Goal: Task Accomplishment & Management: Manage account settings

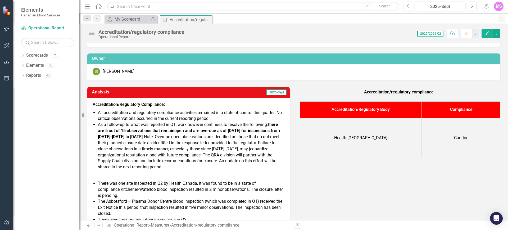
scroll to position [33, 0]
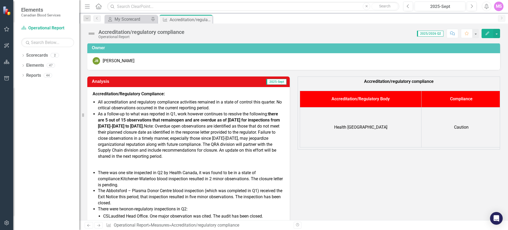
click at [191, 115] on li "As a follow-up to what was reported in Q1, work however continues to resolve th…" at bounding box center [191, 135] width 186 height 48
click at [180, 113] on li "As a follow-up to what was reported in Q1, work however continues to resolve th…" at bounding box center [191, 135] width 186 height 48
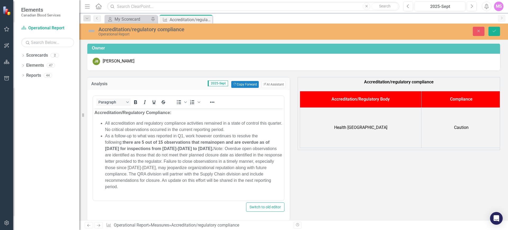
scroll to position [0, 0]
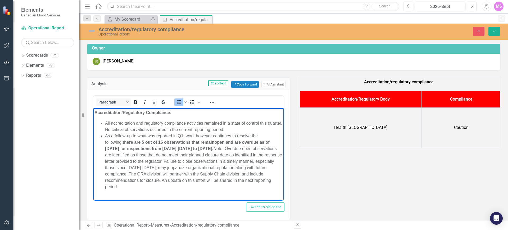
click at [183, 136] on li "As a follow-up to what was reported in Q1, work however continues to resolve th…" at bounding box center [193, 161] width 177 height 57
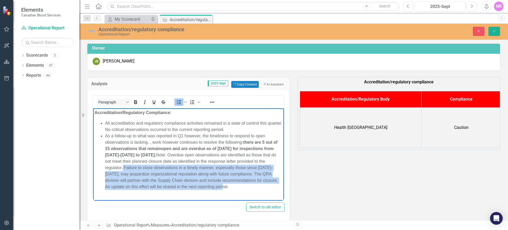
drag, startPoint x: 163, startPoint y: 167, endPoint x: 187, endPoint y: 192, distance: 34.4
click at [187, 190] on li "As a follow-up to what was reported in Q1 however, the timeliness to respond to…" at bounding box center [193, 161] width 177 height 57
copy li "Failure to close observations in a timely manner, especially those since [DATE]…"
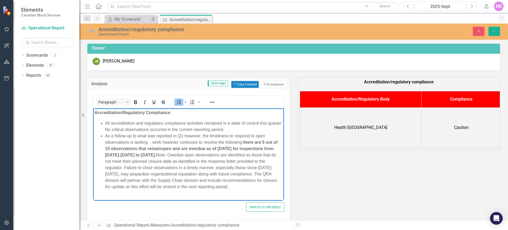
click at [150, 143] on li "As a follow-up to what was reported in Q1 however, the timeliness to respond to…" at bounding box center [193, 161] width 177 height 57
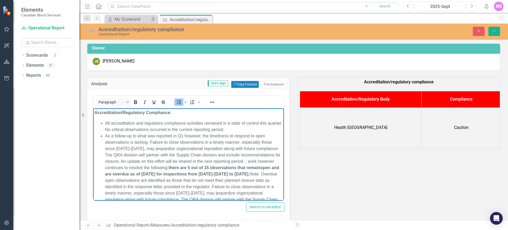
click at [180, 141] on li "As a follow-up to what was reported in Q1 however, the timeliness to respond to…" at bounding box center [193, 174] width 177 height 83
click at [203, 142] on li "As a follow-up to what was reported in Q1 however, the timeliness to respond to…" at bounding box center [193, 174] width 177 height 83
click at [273, 143] on li "As a follow-up to what was reported in Q1 however, the timeliness to respond to…" at bounding box center [193, 174] width 177 height 83
click at [210, 149] on li "As a follow-up to what was reported in Q1 however, the timeliness to respond to…" at bounding box center [193, 174] width 177 height 83
click at [149, 156] on li "As a follow-up to what was reported in Q1 however, the timeliness to respond to…" at bounding box center [193, 174] width 177 height 83
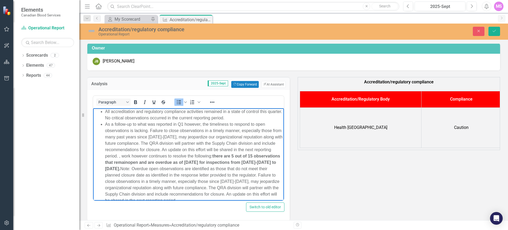
scroll to position [13, 0]
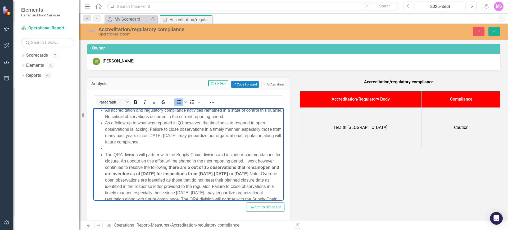
click at [163, 145] on li "Rich Text Area. Press ALT-0 for help." at bounding box center [193, 148] width 177 height 6
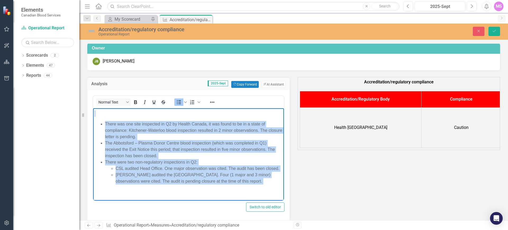
scroll to position [34, 0]
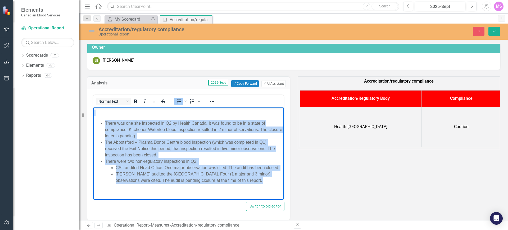
drag, startPoint x: 109, startPoint y: 126, endPoint x: 265, endPoint y: 185, distance: 166.5
click at [265, 185] on body "Accreditation/Regulatory Compliance: All accreditation and regulatory complianc…" at bounding box center [188, 24] width 191 height 352
click at [145, 100] on icon "Italic" at bounding box center [145, 101] width 2 height 4
click at [147, 101] on icon "Italic" at bounding box center [145, 101] width 6 height 6
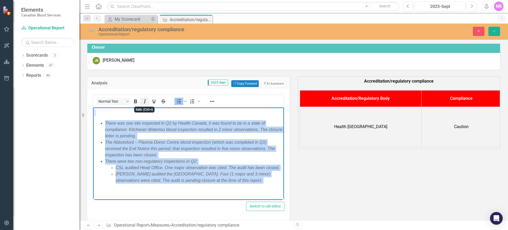
click at [145, 102] on icon "Italic" at bounding box center [145, 101] width 6 height 6
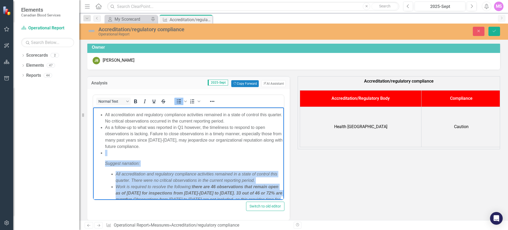
scroll to position [0, 0]
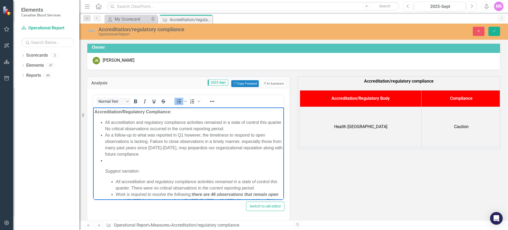
click at [174, 153] on li "As a follow-up to what was reported in Q1 however, the timeliness to respond to…" at bounding box center [193, 144] width 177 height 25
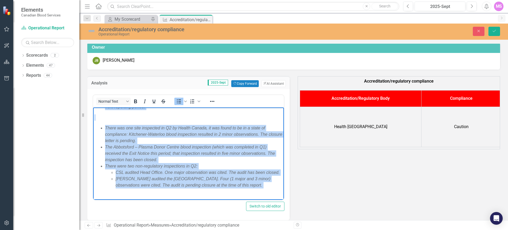
scroll to position [272, 0]
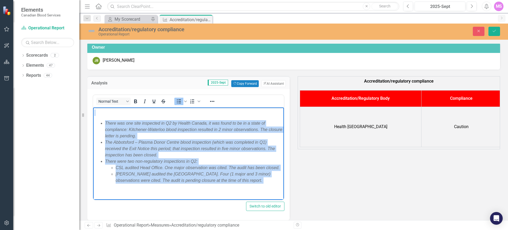
drag, startPoint x: 121, startPoint y: 163, endPoint x: 256, endPoint y: 173, distance: 135.0
click at [262, 179] on body "Accreditation/Regulatory Compliance: All accreditation and regulatory complianc…" at bounding box center [188, 24] width 191 height 352
click at [144, 99] on icon "Italic" at bounding box center [145, 101] width 6 height 6
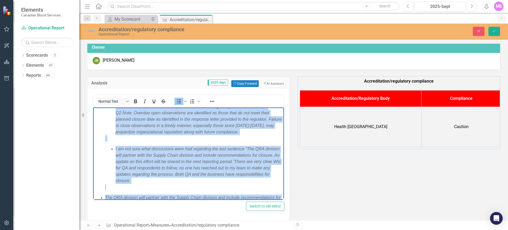
click at [171, 151] on span "I am not sure what discussions were had regarding the last sentence “" at bounding box center [181, 148] width 131 height 4
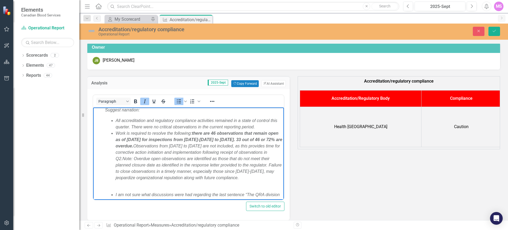
scroll to position [8, 0]
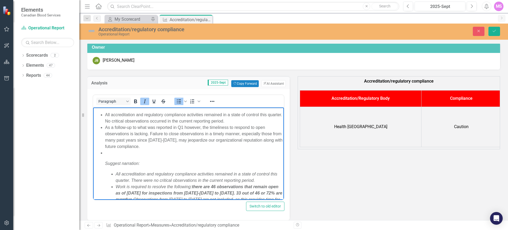
click at [134, 158] on li "Suggest narration: All accreditation and regulatory compliance activities remai…" at bounding box center [193, 219] width 177 height 140
click at [133, 157] on li "Suggest narration: All accreditation and regulatory compliance activities remai…" at bounding box center [193, 219] width 177 height 140
click at [142, 99] on icon "Italic" at bounding box center [145, 101] width 6 height 6
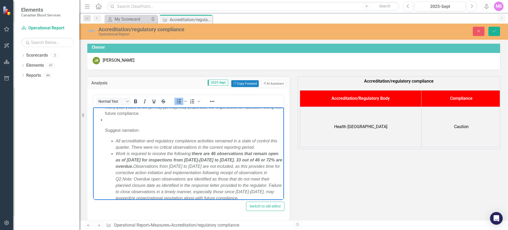
click at [145, 151] on span "Work is required to resolve the following: there are 46 observations that remai…" at bounding box center [199, 166] width 167 height 30
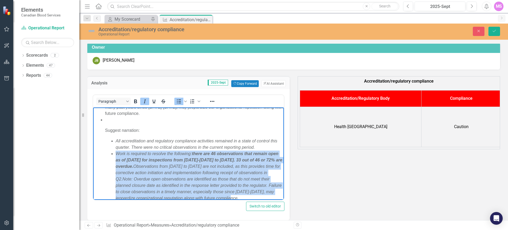
click at [145, 151] on span "Work is required to resolve the following: there are 46 observations that remai…" at bounding box center [199, 166] width 167 height 30
click at [145, 101] on icon "Italic" at bounding box center [145, 101] width 6 height 6
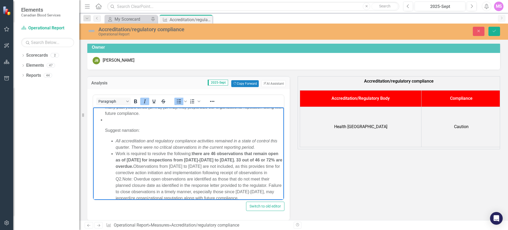
click at [145, 142] on em "All accreditation and regulatory compliance activities remained in a state of c…" at bounding box center [197, 143] width 162 height 11
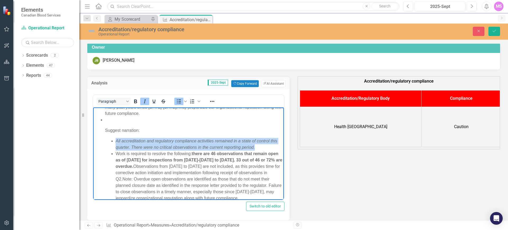
click at [145, 142] on em "All accreditation and regulatory compliance activities remained in a state of c…" at bounding box center [197, 143] width 162 height 11
click at [147, 100] on icon "Italic" at bounding box center [145, 101] width 6 height 6
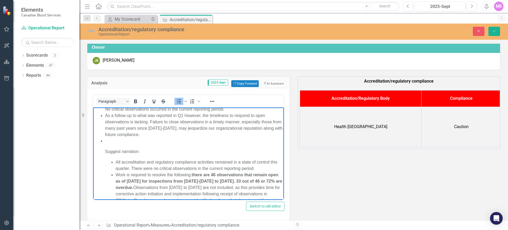
scroll to position [0, 0]
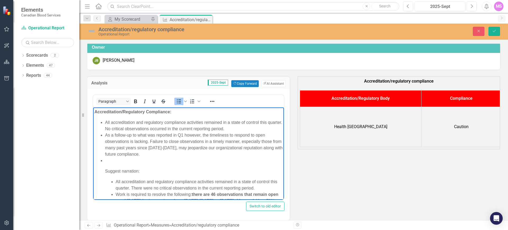
click at [121, 127] on li "All accreditation and regulatory compliance activities remained in a state of c…" at bounding box center [193, 125] width 177 height 13
click at [201, 135] on li "As a follow-up to what was reported in Q1 however, the timeliness to respond to…" at bounding box center [193, 144] width 177 height 25
click at [147, 147] on li "As a follow-up to what was reported in Q1 however, whereby the performance stat…" at bounding box center [193, 144] width 177 height 25
click at [115, 154] on li "As a follow-up to what was reported in Q1 however, whereby the performance stat…" at bounding box center [193, 144] width 177 height 25
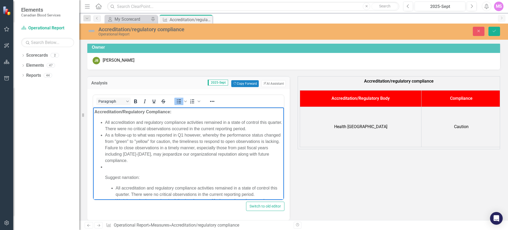
click at [165, 161] on li "As a follow-up to what was reported in Q1 however, whereby the performance stat…" at bounding box center [193, 148] width 177 height 32
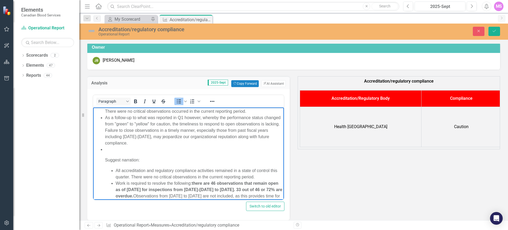
scroll to position [33, 0]
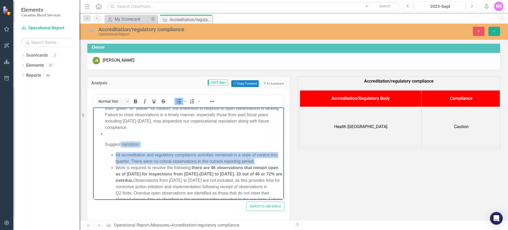
drag, startPoint x: 120, startPoint y: 139, endPoint x: 273, endPoint y: 161, distance: 154.5
click at [273, 161] on li "Suggest narration: All accreditation and regulatory compliance activities remai…" at bounding box center [193, 200] width 177 height 140
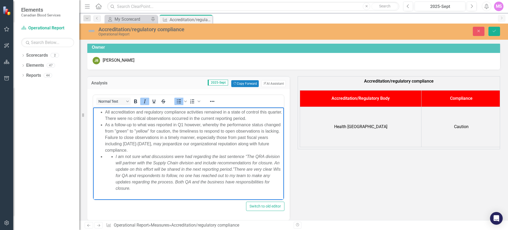
scroll to position [9, 0]
click at [142, 166] on li "I am not sure what discussions were had regarding the last sentence “ The QRA d…" at bounding box center [199, 210] width 167 height 112
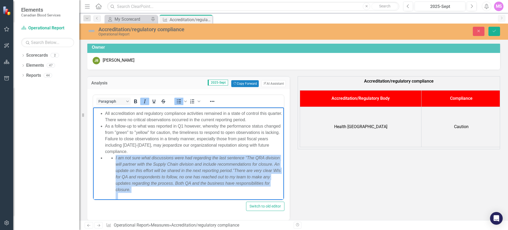
click at [142, 166] on li "I am not sure what discussions were had regarding the last sentence “ The QRA d…" at bounding box center [199, 210] width 167 height 112
click at [143, 102] on icon "Italic" at bounding box center [145, 101] width 6 height 6
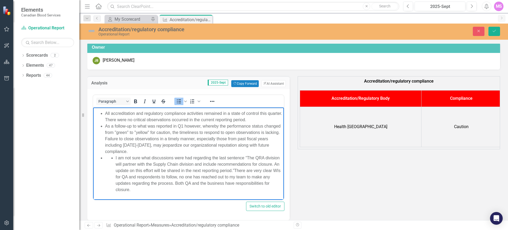
drag, startPoint x: 166, startPoint y: 151, endPoint x: 172, endPoint y: 150, distance: 5.9
click at [166, 150] on li "As a follow-up to what was reported in Q1 however, whereby the performance stat…" at bounding box center [193, 139] width 177 height 32
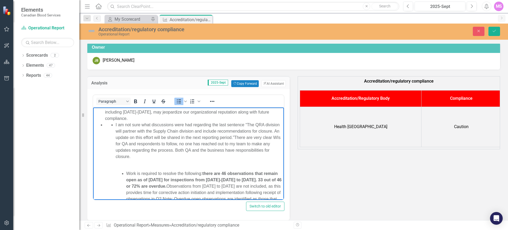
drag, startPoint x: 117, startPoint y: 124, endPoint x: 171, endPoint y: 155, distance: 62.2
click at [171, 155] on li "I am not sure what discussions were had regarding the last sentence “ The QRA d…" at bounding box center [199, 177] width 167 height 112
click at [165, 151] on li "I am not sure what discussions were had regarding the last sentence “ The QRA d…" at bounding box center [199, 177] width 167 height 112
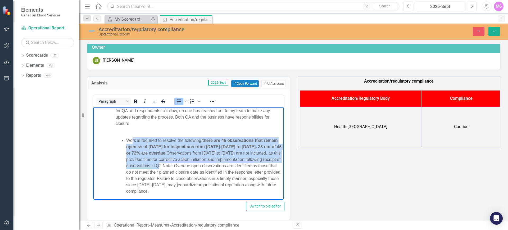
drag, startPoint x: 132, startPoint y: 134, endPoint x: 209, endPoint y: 166, distance: 83.0
click at [209, 166] on li "I am not sure what discussions were had regarding the last sentence “ The QRA d…" at bounding box center [199, 144] width 167 height 112
click at [166, 155] on li "Work is required to resolve the following: there are 46 observations that remai…" at bounding box center [204, 165] width 156 height 57
click at [135, 137] on li "Work is required to resolve the following: there are 46 observations that remai…" at bounding box center [204, 165] width 156 height 57
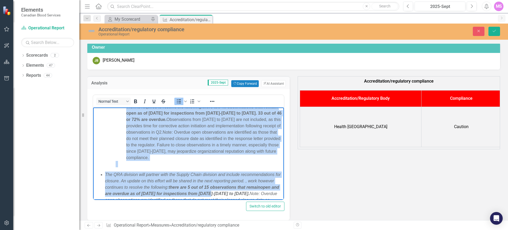
scroll to position [110, 0]
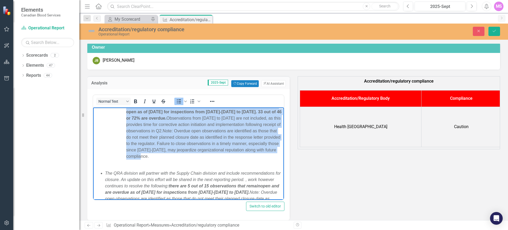
drag, startPoint x: 126, startPoint y: 133, endPoint x: 257, endPoint y: 158, distance: 133.5
click at [257, 158] on li "I am not sure what discussions were had regarding the last sentence “ The QRA d…" at bounding box center [199, 109] width 167 height 112
copy li "Work is required to resolve the following: there are 46 observations that remai…"
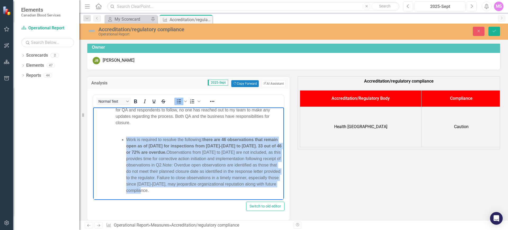
scroll to position [44, 0]
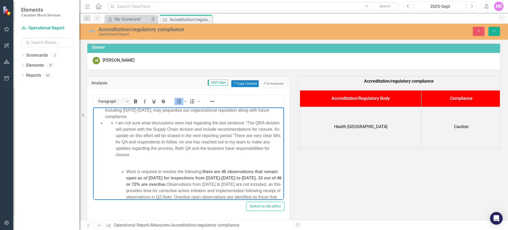
click at [173, 155] on li "I am not sure what discussions were had regarding the last sentence “ The QRA d…" at bounding box center [199, 176] width 167 height 112
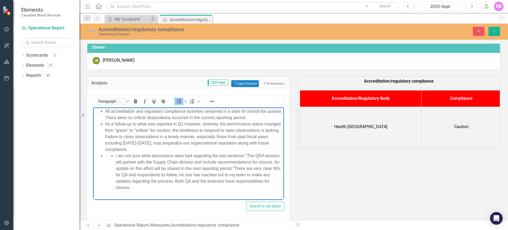
scroll to position [11, 0]
click at [171, 150] on li "As a follow-up to what was reported in Q1 however, whereby the performance stat…" at bounding box center [193, 137] width 177 height 32
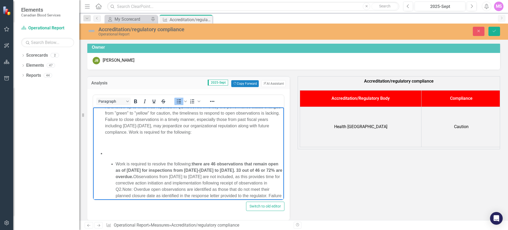
scroll to position [12, 0]
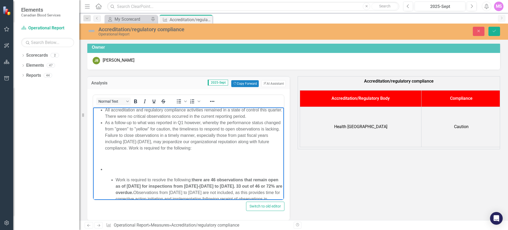
drag, startPoint x: 117, startPoint y: 156, endPoint x: 193, endPoint y: 177, distance: 79.2
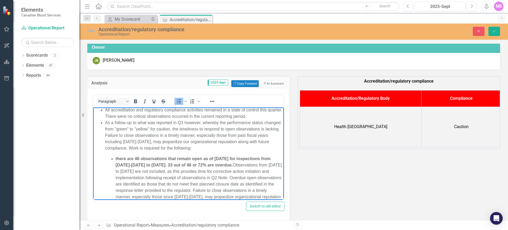
click at [230, 149] on li "As a follow-up to what was reported in Q1 however, whereby the performance stat…" at bounding box center [193, 135] width 177 height 32
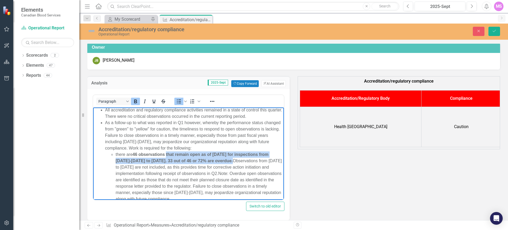
drag, startPoint x: 168, startPoint y: 154, endPoint x: 241, endPoint y: 159, distance: 74.0
click at [241, 159] on span "46 observations that remain open as of [DATE] for inspections from [DATE]-[DATE…" at bounding box center [199, 164] width 166 height 24
click at [133, 101] on icon "Bold" at bounding box center [135, 101] width 6 height 6
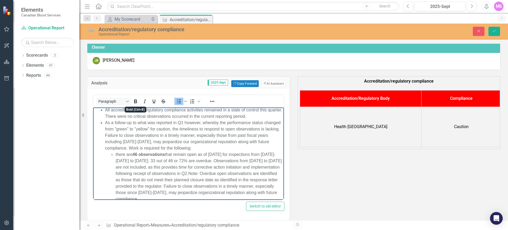
click at [183, 168] on span "46 observations that remain open as of [DATE] for inspections from [DATE]-[DATE…" at bounding box center [199, 164] width 166 height 24
click at [231, 154] on span "46 observations that remain open as of [DATE] for inspections from [DATE]-[DATE…" at bounding box center [199, 164] width 166 height 24
click at [167, 161] on span "46 observations that remain open as of [DATE] for inspections from [DATE]-[DATE…" at bounding box center [199, 164] width 166 height 24
click at [198, 161] on span "46 observations that remain open as of [DATE] for inspections from [DATE]-[DATE…" at bounding box center [196, 164] width 161 height 24
click at [219, 160] on span "46 observations that remain open as of [DATE] for inspections from [DATE]-[DATE…" at bounding box center [196, 164] width 161 height 24
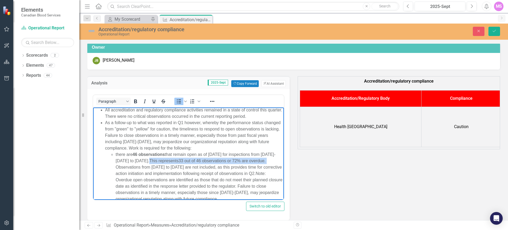
drag, startPoint x: 164, startPoint y: 160, endPoint x: 134, endPoint y: 167, distance: 31.2
click at [134, 167] on span "46 observations that remain open as of [DATE] for inspections from [DATE]-[DATE…" at bounding box center [199, 164] width 166 height 24
drag, startPoint x: 133, startPoint y: 101, endPoint x: 133, endPoint y: 103, distance: 2.9
click at [133, 101] on icon "Bold" at bounding box center [135, 101] width 6 height 6
click at [172, 177] on li "there are 46 observations that remain open as of [DATE] for inspections from [D…" at bounding box center [199, 176] width 167 height 51
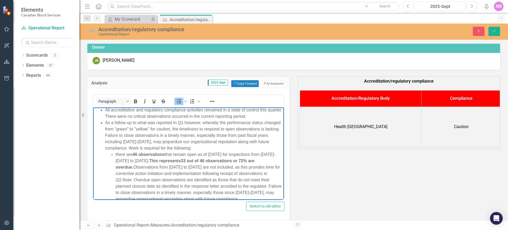
scroll to position [45, 0]
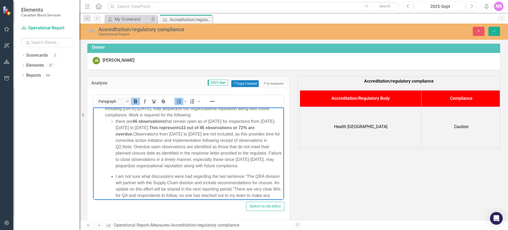
click at [136, 133] on span "46 observations that remain open as of [DATE] for inspections from [DATE]-[DATE…" at bounding box center [198, 134] width 164 height 30
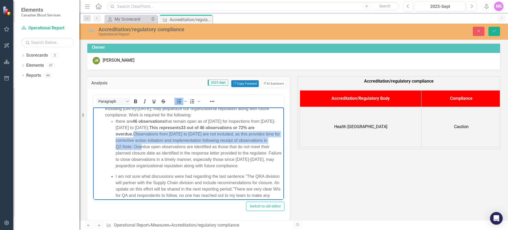
drag, startPoint x: 136, startPoint y: 134, endPoint x: 172, endPoint y: 147, distance: 39.1
click at [172, 147] on li "there are 46 observations that remain open as of [DATE] for inspections from [D…" at bounding box center [199, 143] width 167 height 51
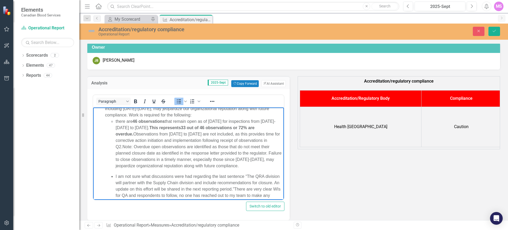
click at [187, 147] on li "there are 46 observations that remain open as of [DATE] for inspections from [D…" at bounding box center [199, 143] width 167 height 51
drag, startPoint x: 135, startPoint y: 132, endPoint x: 153, endPoint y: 144, distance: 22.2
click at [153, 144] on li "there are 46 observations that remain open as of [DATE] for inspections from [D…" at bounding box center [199, 143] width 167 height 51
copy span "Observations from [DATE] to [DATE] are not included, as this provides time for …"
click at [274, 168] on li "there are 46 observations that remain open as of [DATE] for inspections from [D…" at bounding box center [199, 143] width 167 height 51
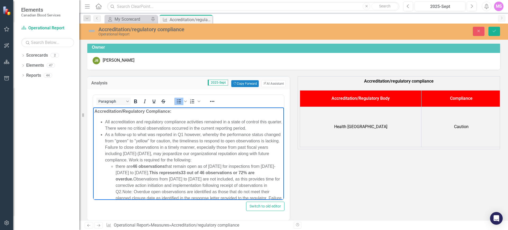
scroll to position [0, 0]
click at [147, 141] on li "As a follow-up to what was reported in Q1 however, whereby the performance stat…" at bounding box center [193, 179] width 177 height 95
click at [192, 141] on li "As a follow-up to what was reported in Q1 however, whereby the performance stat…" at bounding box center [193, 179] width 177 height 95
click at [173, 145] on li "As a follow-up to what was reported in Q1 however, whereby the performance stat…" at bounding box center [193, 179] width 177 height 95
click at [170, 148] on li "As a follow-up to what was reported in Q1 however, whereby the performance stat…" at bounding box center [193, 179] width 177 height 95
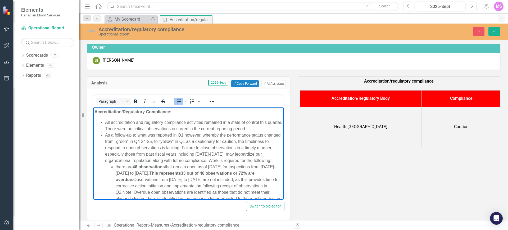
click at [204, 142] on li "As a follow-up to what was reported in Q1 however, whereby the performance stat…" at bounding box center [193, 179] width 177 height 95
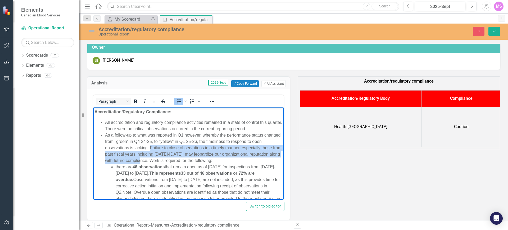
drag, startPoint x: 161, startPoint y: 148, endPoint x: 180, endPoint y: 158, distance: 22.1
click at [180, 158] on li "As a follow-up to what was reported in Q1 however, whereby the performance stat…" at bounding box center [193, 179] width 177 height 95
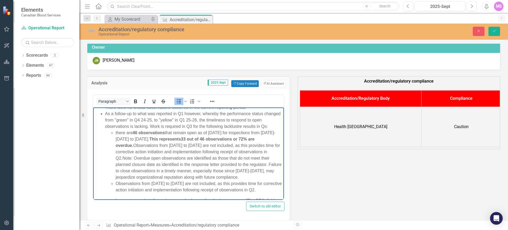
scroll to position [33, 0]
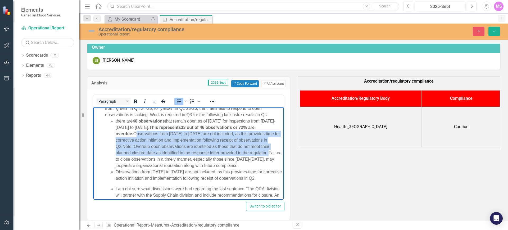
drag, startPoint x: 136, startPoint y: 140, endPoint x: 134, endPoint y: 165, distance: 24.7
click at [134, 165] on li "there are 46 observations that remain open as of [DATE] for inspections from [D…" at bounding box center [199, 143] width 167 height 51
drag, startPoint x: 144, startPoint y: 152, endPoint x: 145, endPoint y: 147, distance: 4.6
click at [144, 148] on span "46 observations that remain open as of [DATE] for inspections from [DATE]-[DATE…" at bounding box center [198, 133] width 164 height 30
click at [139, 139] on span "46 observations that remain open as of [DATE] for inspections from [DATE]-[DATE…" at bounding box center [198, 133] width 164 height 30
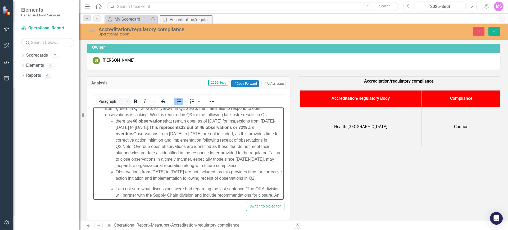
click at [136, 139] on span "46 observations that remain open as of [DATE] for inspections from [DATE]-[DATE…" at bounding box center [198, 133] width 164 height 30
drag, startPoint x: 136, startPoint y: 140, endPoint x: 153, endPoint y: 153, distance: 21.0
click at [153, 148] on span "46 observations that remain open as of [DATE] for inspections from [DATE]-[DATE…" at bounding box center [198, 133] width 164 height 30
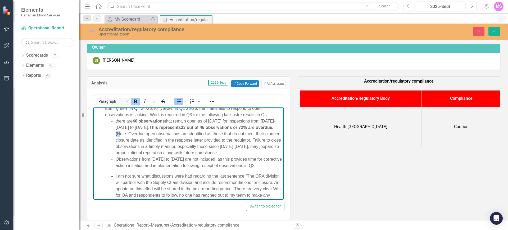
drag, startPoint x: 135, startPoint y: 140, endPoint x: 140, endPoint y: 139, distance: 5.1
click at [140, 139] on li "there are 46 observations that remain open as of [DATE] for inspections from [D…" at bounding box center [199, 137] width 167 height 38
click at [135, 100] on icon "Bold" at bounding box center [135, 101] width 6 height 6
click at [138, 143] on li "there are 46 observations that remain open as of [DATE] for inspections from [D…" at bounding box center [199, 137] width 167 height 38
drag, startPoint x: 135, startPoint y: 140, endPoint x: 156, endPoint y: 143, distance: 20.9
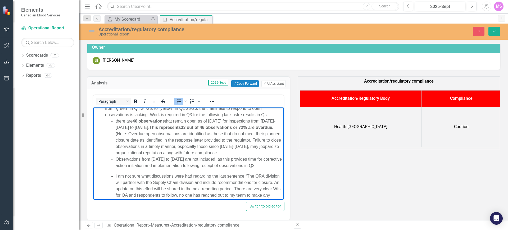
click at [136, 136] on span "46 observations that remain open as of [DATE] for inspections from [DATE]-[DATE…" at bounding box center [196, 126] width 160 height 17
click at [166, 151] on li "there are 46 observations that remain open as of [DATE] for inspections from [D…" at bounding box center [199, 137] width 167 height 38
click at [134, 153] on li "there are 46 observations that remain open as of [DATE] for inspections from [D…" at bounding box center [199, 137] width 167 height 38
click at [169, 156] on li "there are 46 observations that remain open as of [DATE] for inspections from [D…" at bounding box center [199, 137] width 167 height 38
click at [167, 156] on li "there are 46 observations that remain open as of [DATE] for inspections from [D…" at bounding box center [199, 137] width 167 height 38
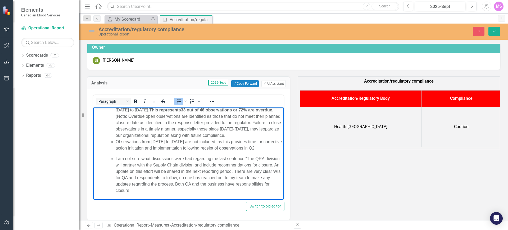
scroll to position [66, 0]
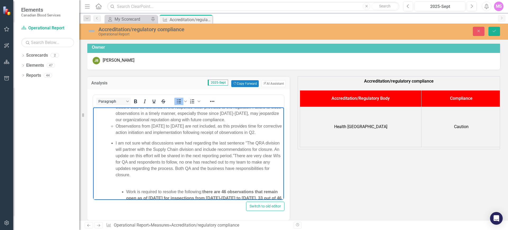
click at [115, 135] on ul "there are 46 observations that remain open as of [DATE] for inspections from [D…" at bounding box center [193, 110] width 177 height 51
click at [202, 134] on span "Observations from [DATE] to [DATE] are not included, as this provides time for …" at bounding box center [199, 129] width 166 height 11
click at [185, 135] on li "Observations from [DATE] to [DATE] (Q2) are not included, as this provides time…" at bounding box center [199, 129] width 167 height 13
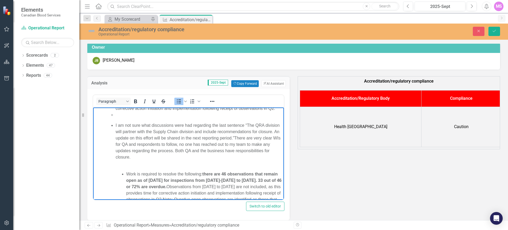
scroll to position [75, 0]
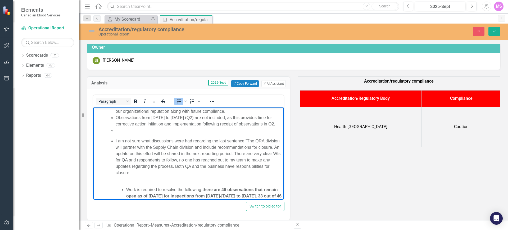
click at [173, 133] on li "Rich Text Area. Press ALT-0 for help." at bounding box center [199, 130] width 167 height 6
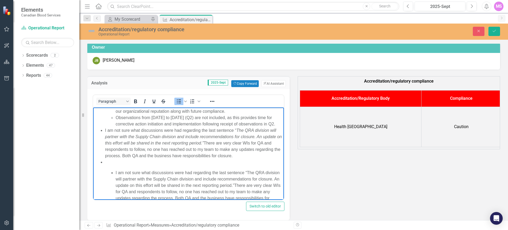
click at [168, 127] on li "Observations from [DATE] to [DATE] (Q2) are not included, as this provides time…" at bounding box center [199, 120] width 167 height 13
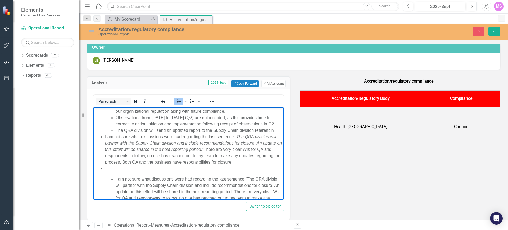
click at [254, 132] on span "The QRA division will send an updated report to the Supply Chain division refer…" at bounding box center [195, 130] width 158 height 4
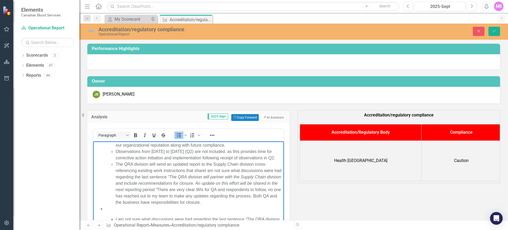
scroll to position [34, 0]
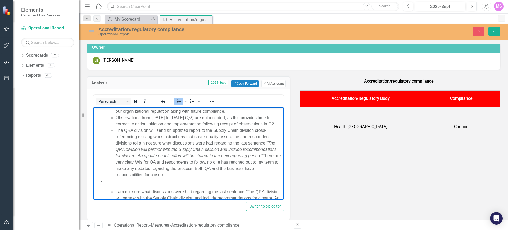
click at [202, 145] on span "The QRA division will send an updated report to the Supply Chain division cross…" at bounding box center [193, 136] width 154 height 17
click at [167, 145] on span "The QRA division will send an updated report to the appropriate to the Supply C…" at bounding box center [195, 136] width 158 height 17
click at [127, 145] on span "The QRA division will send updated report to the appropriate to the Supply Chai…" at bounding box center [199, 136] width 167 height 17
click at [136, 145] on span "The QRA division will send updated report to the appropriate to the Supply Chai…" at bounding box center [199, 136] width 167 height 17
click at [161, 145] on span "The QRA division will send updated report to the appropriate to the Supply Chai…" at bounding box center [199, 136] width 167 height 17
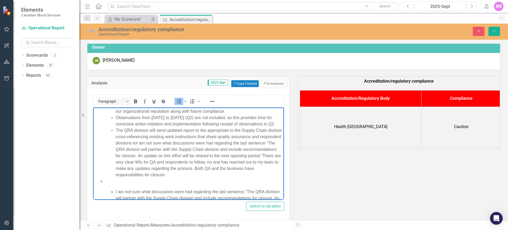
click at [167, 145] on span "The QRA division will send updated report to the appropriate to the Supply Chai…" at bounding box center [199, 136] width 167 height 17
click at [166, 145] on span "The QRA division will send updated report to the appropriate to the Supply Chai…" at bounding box center [199, 136] width 167 height 17
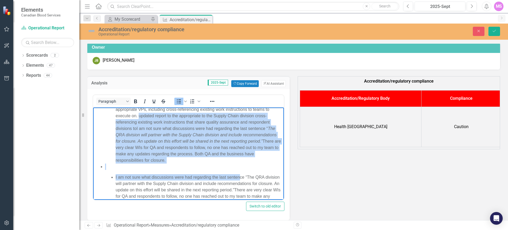
scroll to position [112, 0]
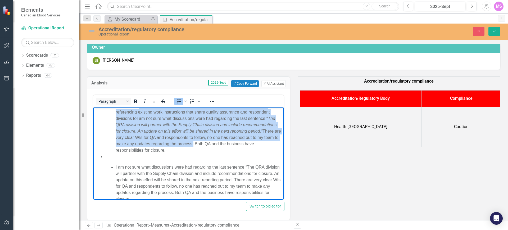
drag, startPoint x: 139, startPoint y: 162, endPoint x: 251, endPoint y: 161, distance: 111.4
click at [251, 153] on li "The QRA division will send the most current reports/status of responses to the …" at bounding box center [199, 121] width 167 height 63
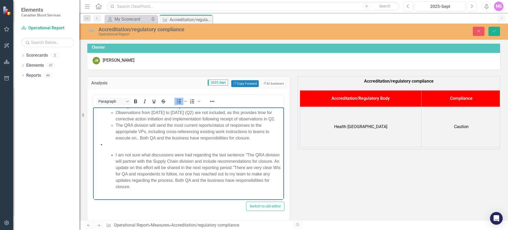
scroll to position [79, 0]
click at [116, 141] on span "The QRA division will send the most current reports/status of responses to the …" at bounding box center [193, 132] width 154 height 17
click at [169, 141] on span "In October, the QRA division will send the most current reports/status of respo…" at bounding box center [199, 132] width 166 height 17
click at [181, 142] on li "In October, the QRA division will send the most current reports/status of respo…" at bounding box center [199, 132] width 167 height 19
click at [197, 142] on li "In October, the QRA division will send the most current reports/status of respo…" at bounding box center [199, 132] width 167 height 19
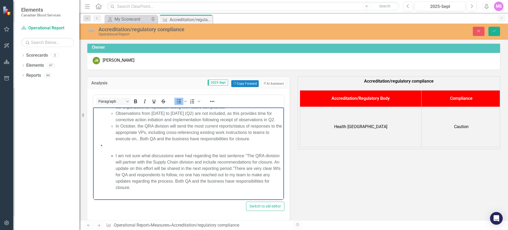
click at [205, 141] on span "In October, the QRA division will send the most current reports/status of respo…" at bounding box center [199, 132] width 166 height 17
click at [219, 141] on span "In October, the QRA division will send the most current reports/status of respo…" at bounding box center [199, 132] width 166 height 17
click at [180, 141] on span "In October, the QRA division will send the most current status of reports/statu…" at bounding box center [198, 132] width 164 height 17
click at [137, 141] on span "In October, the QRA division will send the most current status of reports/statu…" at bounding box center [198, 132] width 164 height 17
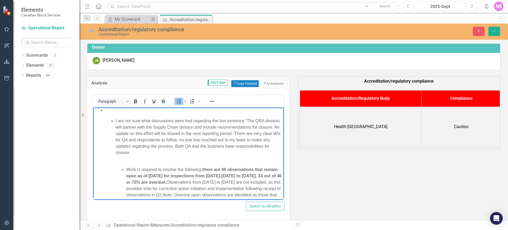
scroll to position [112, 0]
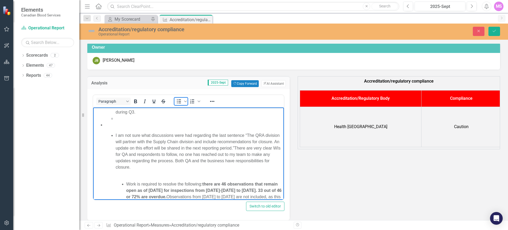
drag, startPoint x: 179, startPoint y: 101, endPoint x: 176, endPoint y: 103, distance: 3.5
click at [179, 101] on icon "Bullet list" at bounding box center [179, 101] width 6 height 6
drag, startPoint x: 109, startPoint y: 134, endPoint x: 189, endPoint y: 186, distance: 95.7
click at [189, 186] on body "Accreditation/Regulatory Compliance: All accreditation and regulatory complianc…" at bounding box center [188, 196] width 191 height 419
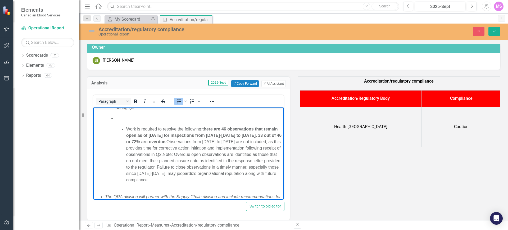
scroll to position [132, 0]
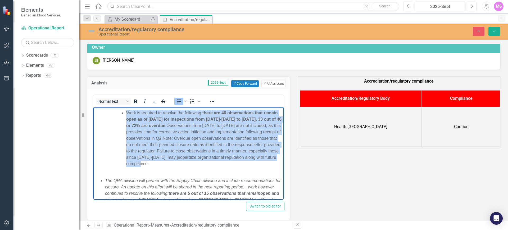
drag, startPoint x: 133, startPoint y: 124, endPoint x: 255, endPoint y: 181, distance: 134.9
click at [255, 173] on li "Work is required to resolve the following: there are 46 observations that remai…" at bounding box center [199, 136] width 167 height 74
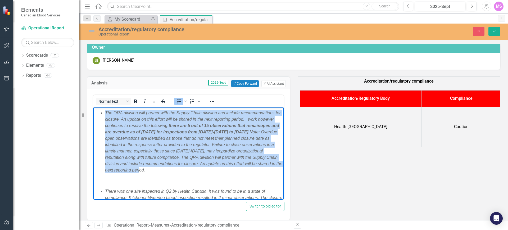
drag, startPoint x: 122, startPoint y: 121, endPoint x: 249, endPoint y: 189, distance: 144.2
click at [249, 173] on ul "The QRA division will partner with the Supply Chain division and include recomm…" at bounding box center [188, 136] width 188 height 74
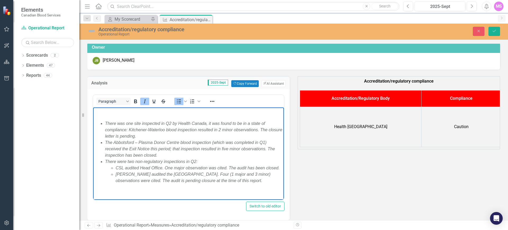
drag, startPoint x: 117, startPoint y: 135, endPoint x: 187, endPoint y: 190, distance: 89.3
click at [187, 190] on body "Accreditation/Regulatory Compliance: All accreditation and regulatory complianc…" at bounding box center [188, 87] width 191 height 225
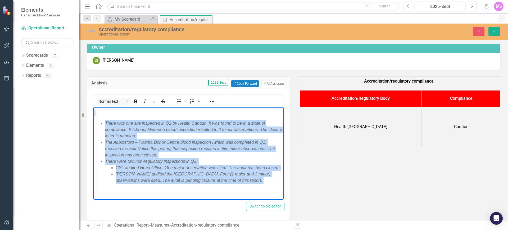
scroll to position [158, 0]
drag, startPoint x: 119, startPoint y: 132, endPoint x: 267, endPoint y: 184, distance: 157.2
click at [267, 184] on body "Accreditation/Regulatory Compliance: All accreditation and regulatory complianc…" at bounding box center [188, 87] width 191 height 225
click at [141, 100] on button "Italic" at bounding box center [144, 101] width 9 height 7
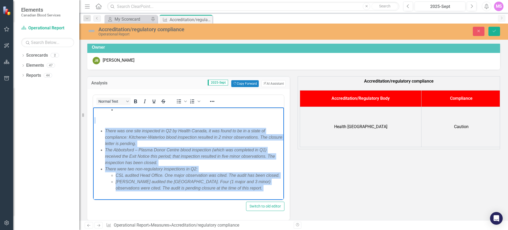
click at [124, 145] on em "There was one site inspected in Q2 by Health Canada, it was found to be in a st…" at bounding box center [193, 136] width 177 height 17
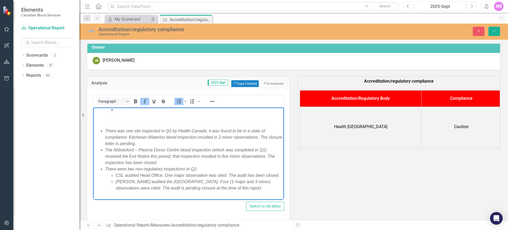
click at [125, 145] on em "There was one site inspected in Q2 by Health Canada, it was found to be in a st…" at bounding box center [193, 136] width 177 height 17
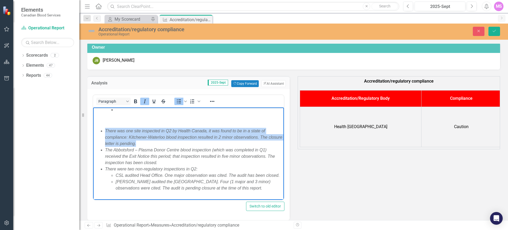
click at [125, 145] on em "There was one site inspected in Q2 by Health Canada, it was found to be in a st…" at bounding box center [193, 136] width 177 height 17
click at [147, 99] on icon "Italic" at bounding box center [145, 101] width 6 height 6
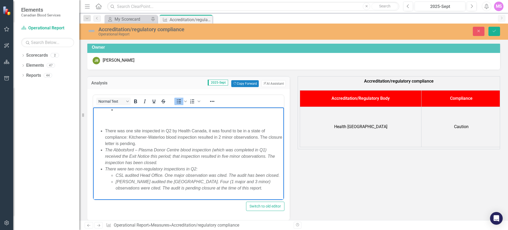
click at [129, 113] on p "Rich Text Area. Press ALT-0 for help." at bounding box center [199, 109] width 167 height 6
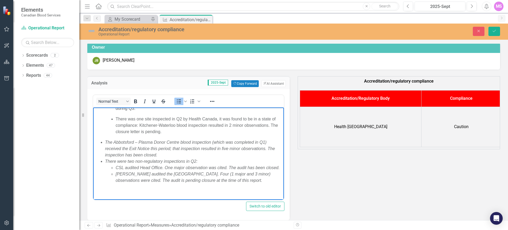
click at [181, 100] on icon "Bullet list" at bounding box center [179, 101] width 6 height 6
click at [179, 99] on icon "Bullet list" at bounding box center [179, 101] width 4 height 4
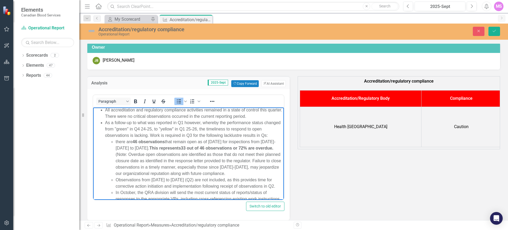
scroll to position [0, 0]
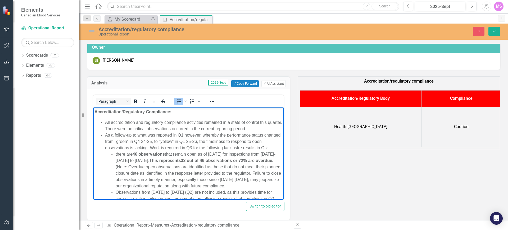
click at [227, 134] on li "As a follow-up to what was reported in Q1 however, whereby the performance stat…" at bounding box center [193, 179] width 177 height 95
click at [162, 153] on li "As a follow-up to what was reported in Q1 however, whereby the compliance statu…" at bounding box center [193, 179] width 177 height 95
click at [204, 147] on li "As a follow-up to what was reported in Q1 however, whereby the compliance statu…" at bounding box center [193, 179] width 177 height 95
click at [261, 149] on li "As a follow-up to what was reported in Q1 however, whereby the compliance statu…" at bounding box center [193, 179] width 177 height 95
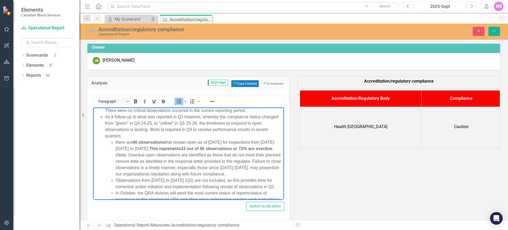
scroll to position [33, 0]
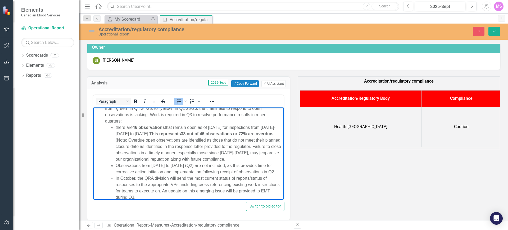
click at [115, 128] on ul "there are 46 observations that remain open as of 2025-09-30 for inspections fro…" at bounding box center [193, 162] width 177 height 76
click at [145, 128] on li "As of Q2, there are 46 observations that remain open as of 2025-09-30 for inspe…" at bounding box center [199, 143] width 167 height 38
click at [117, 127] on li "As of Q2, there were 46 observations that remain open as of 2025-09-30 for insp…" at bounding box center [199, 143] width 167 height 38
click at [162, 162] on li "For Q2, there were 46 observations that remain open as of 2025-09-30 for inspec…" at bounding box center [199, 143] width 167 height 38
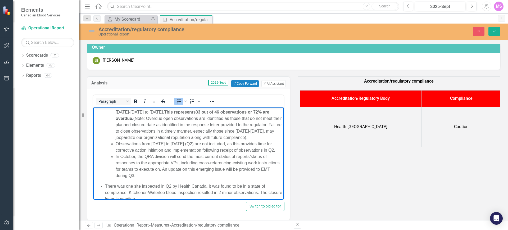
scroll to position [66, 0]
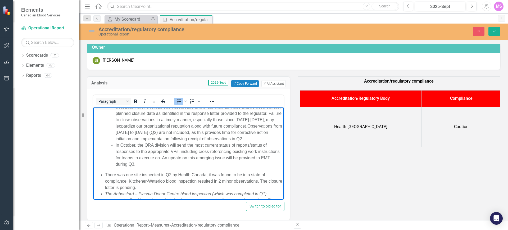
click at [200, 142] on li "For Q2, there were 46 observations that remain open as of 2025-09-30 for inspec…" at bounding box center [199, 116] width 167 height 51
click at [187, 152] on span "In October, the QRA division will send the most current status of reports/statu…" at bounding box center [198, 155] width 164 height 24
click at [177, 152] on span "In October, the QRA division will send out the most current status of reports/s…" at bounding box center [198, 155] width 164 height 24
click at [135, 158] on span "In October, the QRA division will reissue the most current status of reports/st…" at bounding box center [198, 155] width 164 height 24
click at [178, 159] on span "In October, the QRA division will reissue the most current status of reports/st…" at bounding box center [198, 155] width 164 height 24
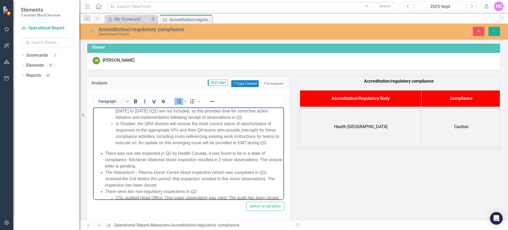
scroll to position [99, 0]
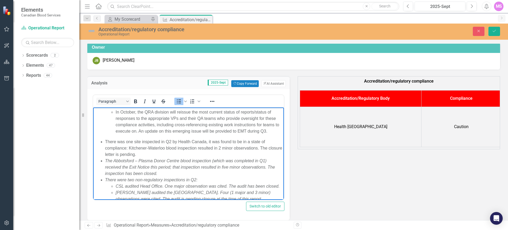
click at [155, 134] on li "In October, the QRA division will reissue the most current status of reports/st…" at bounding box center [199, 121] width 167 height 25
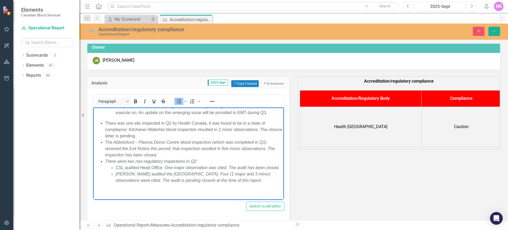
scroll to position [132, 0]
click at [142, 145] on em "The Abbotsford – Plasma Donor Centre blood inspection (which was completed in Q…" at bounding box center [190, 148] width 170 height 17
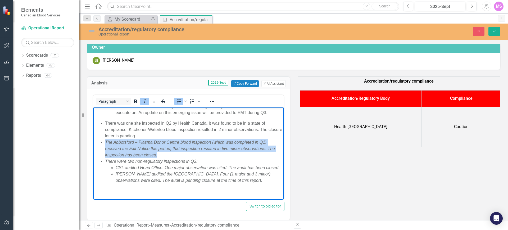
click at [142, 145] on em "The Abbotsford – Plasma Donor Centre blood inspection (which was completed in Q…" at bounding box center [190, 148] width 170 height 17
click at [144, 101] on icon "Italic" at bounding box center [145, 101] width 6 height 6
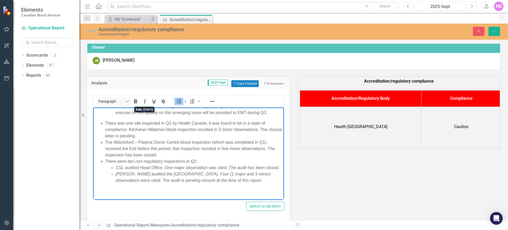
click at [149, 143] on li "The Abbotsford – Plasma Donor Centre blood inspection (which was completed in Q…" at bounding box center [193, 148] width 177 height 19
drag, startPoint x: 106, startPoint y: 156, endPoint x: 263, endPoint y: 180, distance: 158.8
click at [263, 180] on li "There were two non-regulatory inspections in Q2: CSL audited Head Office. One m…" at bounding box center [193, 170] width 177 height 25
click at [143, 102] on icon "Italic" at bounding box center [145, 101] width 6 height 6
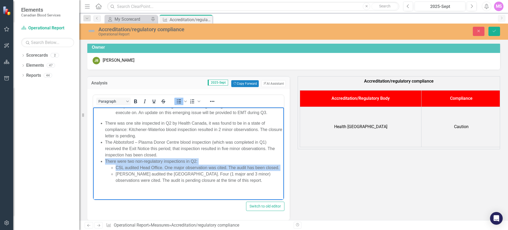
click at [157, 165] on li "CSL audited Head Office. One major observation was cited. The audit has been cl…" at bounding box center [199, 167] width 167 height 6
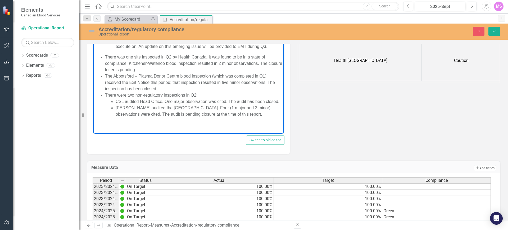
drag, startPoint x: 215, startPoint y: 129, endPoint x: 213, endPoint y: 126, distance: 3.2
click at [215, 129] on body "Accreditation/Regulatory Compliance: All accreditation and regulatory complianc…" at bounding box center [188, 28] width 191 height 210
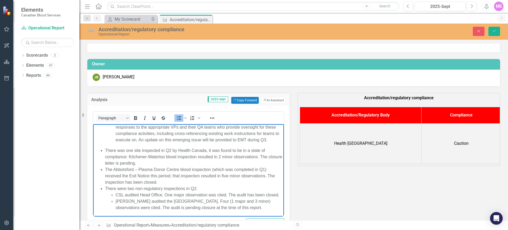
scroll to position [0, 0]
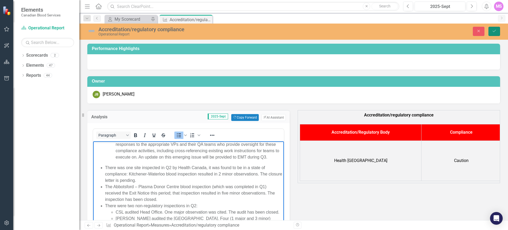
click at [496, 31] on icon "Save" at bounding box center [494, 31] width 5 height 4
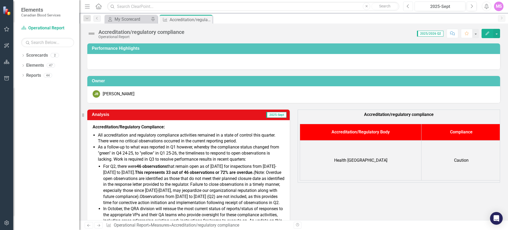
click at [406, 9] on button "Previous" at bounding box center [408, 7] width 10 height 10
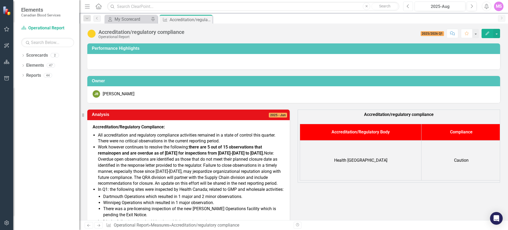
click at [406, 6] on button "Previous" at bounding box center [408, 7] width 10 height 10
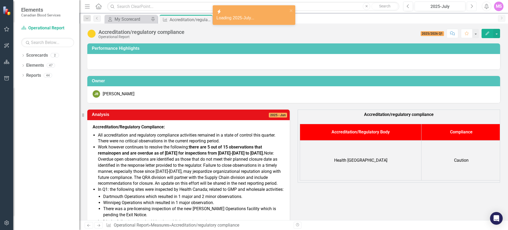
click at [470, 4] on button "Next" at bounding box center [472, 7] width 10 height 10
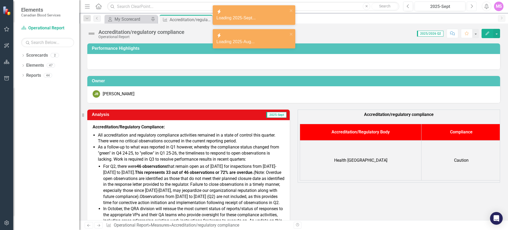
scroll to position [33, 0]
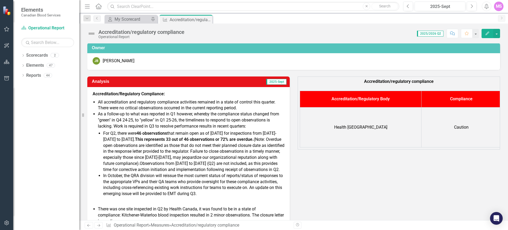
click at [192, 139] on strong "This represents 33 out of 46 observations or 72% are overdue." at bounding box center [194, 139] width 119 height 5
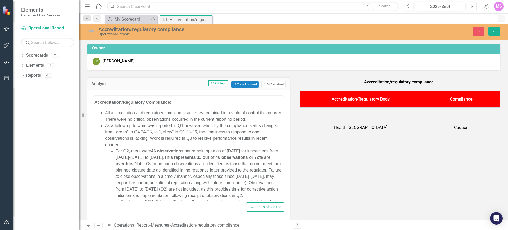
scroll to position [0, 0]
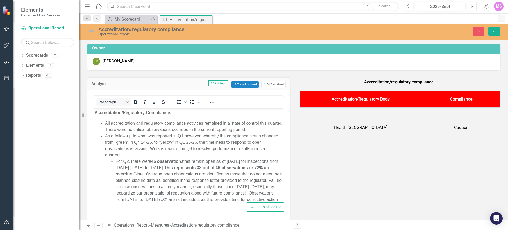
click at [198, 167] on strong "This represents 33 out of 46 observations or 72% are overdue." at bounding box center [193, 170] width 155 height 11
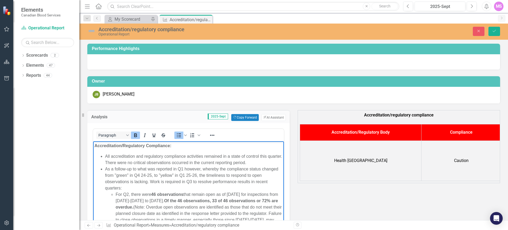
scroll to position [33, 0]
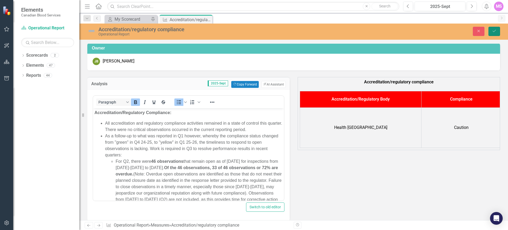
drag, startPoint x: 494, startPoint y: 31, endPoint x: 476, endPoint y: 43, distance: 21.5
click at [494, 30] on icon "Save" at bounding box center [494, 31] width 5 height 4
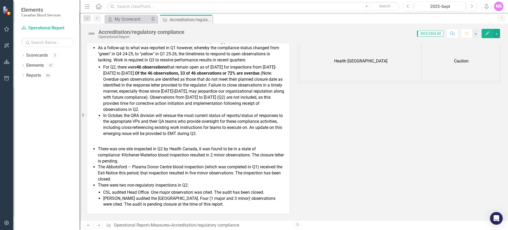
scroll to position [66, 0]
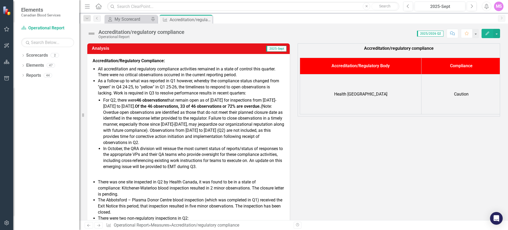
click at [207, 133] on li "For Q2, there were 46 observations that remain open as of 2025-09-30 for inspec…" at bounding box center [193, 121] width 181 height 48
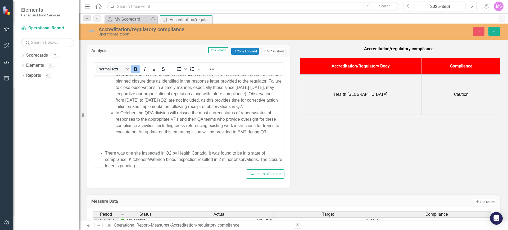
click at [144, 117] on li "In October, the QRA division will reissue the most current status of reports/st…" at bounding box center [199, 122] width 167 height 25
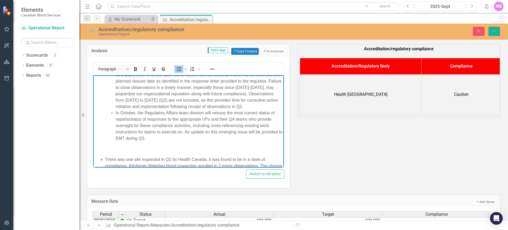
click at [275, 118] on li "In October, the Regulatory Affairs team division will reissue the most current …" at bounding box center [199, 126] width 167 height 32
click at [128, 133] on li "In October, the Regulatory Affairs team division will reissue the most current …" at bounding box center [199, 126] width 167 height 32
click at [153, 130] on li "In October, the Regulatory Affairs team division will reissue the most current …" at bounding box center [199, 126] width 167 height 32
click at [252, 132] on li "In October, the Regulatory Affairs team division will reissue the most current …" at bounding box center [199, 126] width 167 height 32
click at [247, 139] on li "In October, the Regulatory Affairs team division will reissue the most current …" at bounding box center [199, 126] width 167 height 32
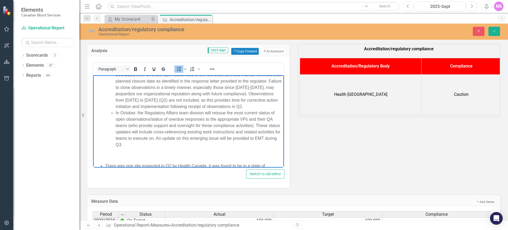
click at [172, 148] on li "In October, the Regulatory Affairs team division will reissue the most current …" at bounding box center [199, 129] width 167 height 38
drag, startPoint x: 248, startPoint y: 139, endPoint x: 271, endPoint y: 139, distance: 22.5
click at [271, 139] on li "In October, the Regulatory Affairs team division will reissue the most current …" at bounding box center [199, 129] width 167 height 38
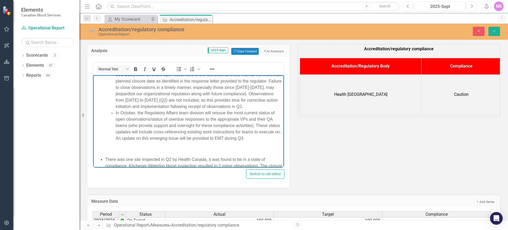
click at [220, 149] on body "Accreditation/Regulatory Compliance: All accreditation and regulatory complianc…" at bounding box center [188, 117] width 191 height 216
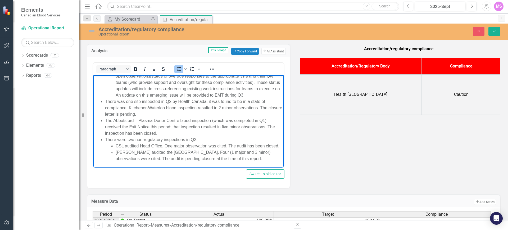
scroll to position [122, 0]
click at [493, 30] on icon "Save" at bounding box center [494, 31] width 5 height 4
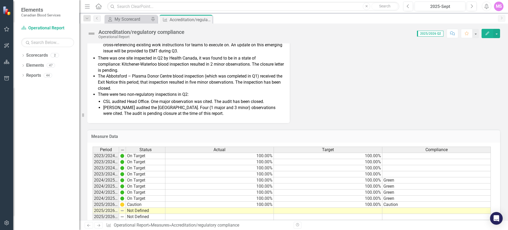
scroll to position [206, 0]
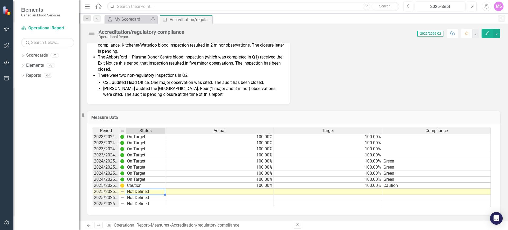
click at [149, 192] on td "Not Defined" at bounding box center [145, 192] width 39 height 6
click at [151, 193] on td "Not Defined" at bounding box center [145, 192] width 39 height 6
click at [152, 193] on td "Not Defined" at bounding box center [145, 192] width 39 height 6
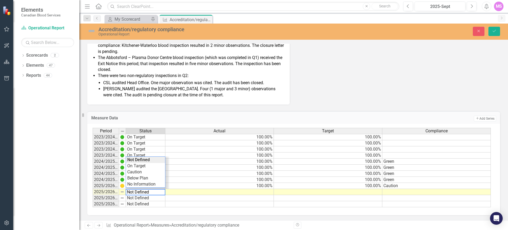
click at [152, 193] on textarea "Not Defined" at bounding box center [146, 192] width 40 height 6
type textarea "Caution"
click at [144, 172] on div "Period Status Actual Target Compliance 2023/2024 Q1 On Target 100.00% 100.00% 2…" at bounding box center [292, 168] width 398 height 80
click at [272, 191] on td at bounding box center [219, 192] width 108 height 6
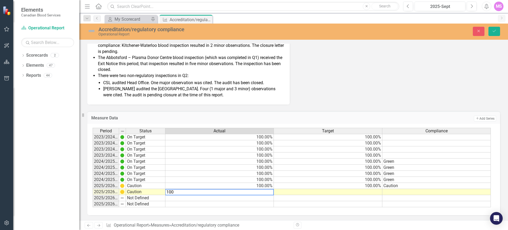
type textarea "100"
click at [361, 191] on td at bounding box center [328, 192] width 108 height 6
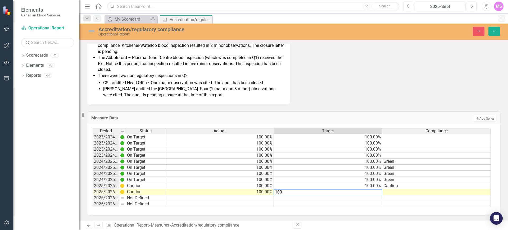
type textarea "100"
click at [403, 194] on td at bounding box center [436, 192] width 108 height 6
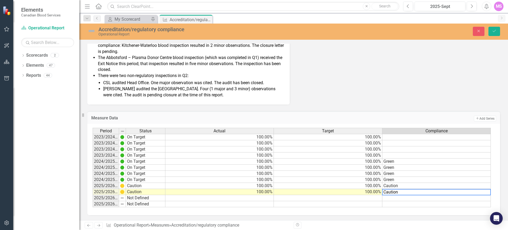
type textarea "Caution"
click at [433, 99] on div "Analysis 2025-Sept Accreditation/Regulatory Compliance: All accreditation and r…" at bounding box center [293, 1] width 421 height 207
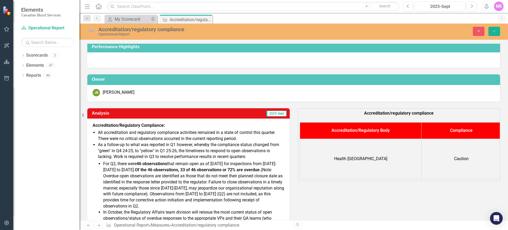
scroll to position [0, 0]
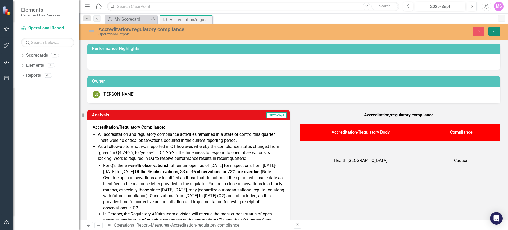
click at [490, 32] on button "Save" at bounding box center [494, 31] width 12 height 9
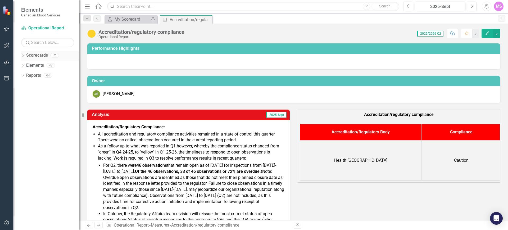
click at [22, 53] on div "Dropdown Scorecards 2" at bounding box center [50, 56] width 58 height 10
click at [24, 56] on icon "Dropdown" at bounding box center [23, 55] width 4 height 3
click at [22, 85] on icon "Dropdown" at bounding box center [23, 85] width 4 height 3
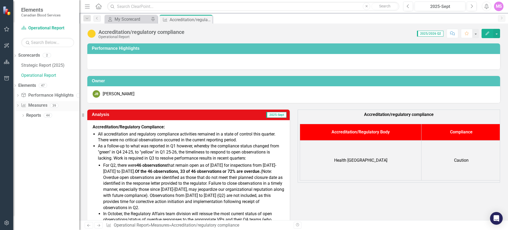
click at [20, 106] on icon "Dropdown" at bounding box center [18, 105] width 4 height 3
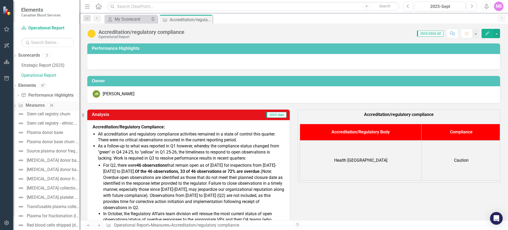
click at [44, 104] on link "Measure Measures" at bounding box center [31, 105] width 26 height 6
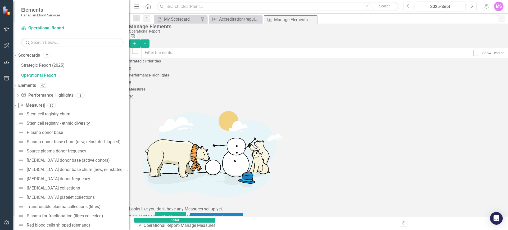
drag, startPoint x: 82, startPoint y: 114, endPoint x: 129, endPoint y: 111, distance: 47.2
click at [129, 111] on div "Resize" at bounding box center [131, 115] width 4 height 230
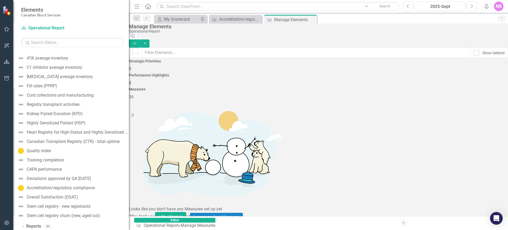
scroll to position [252, 0]
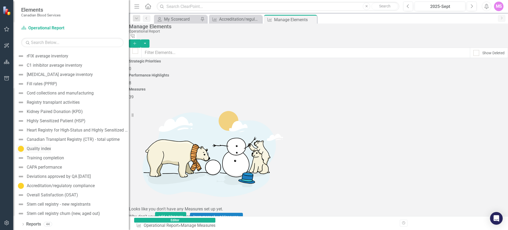
click at [51, 151] on link "Quality index" at bounding box center [33, 148] width 35 height 8
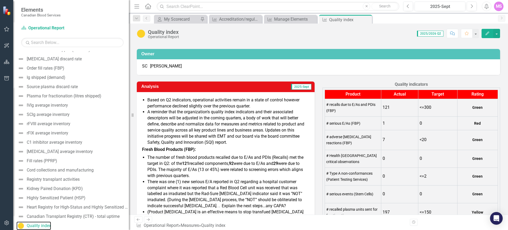
scroll to position [66, 0]
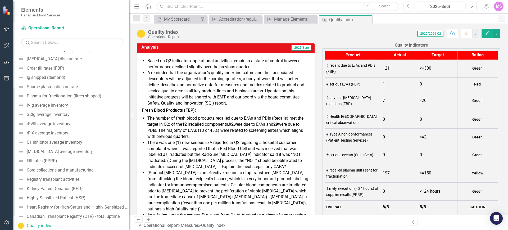
click at [172, 99] on li "A reminder that the organization's quality index indicators and their associate…" at bounding box center [228, 88] width 162 height 36
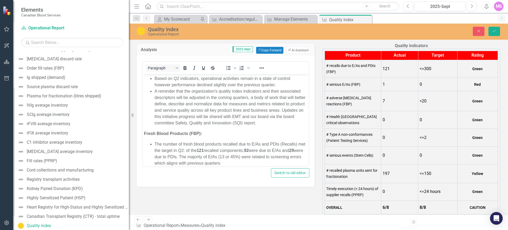
scroll to position [0, 0]
click at [186, 116] on li "A reminder that the organization's quality index indicators and their associate…" at bounding box center [230, 107] width 153 height 38
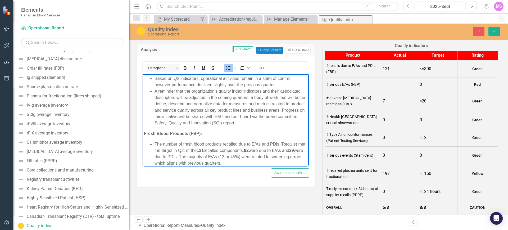
click at [293, 125] on li "A reminder that the organization's quality index indicators and their associate…" at bounding box center [230, 107] width 153 height 38
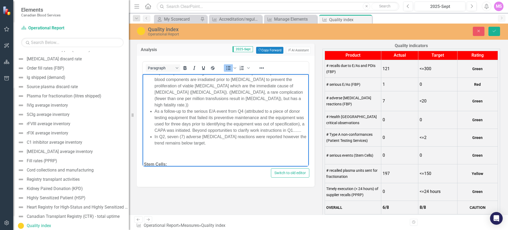
scroll to position [165, 0]
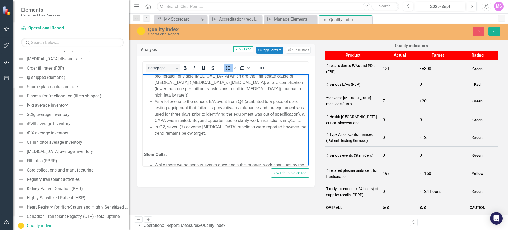
click at [201, 124] on li "As a follow-up to the serious E/A event from Q4 (attributed to a piece of donor…" at bounding box center [230, 110] width 153 height 25
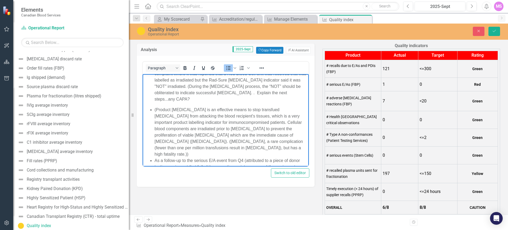
scroll to position [66, 0]
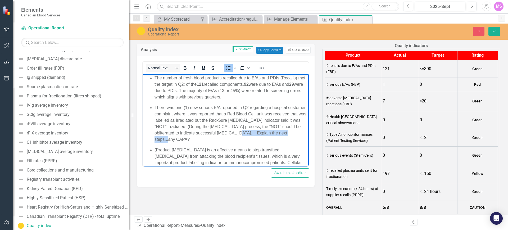
drag, startPoint x: 248, startPoint y: 132, endPoint x: 268, endPoint y: 138, distance: 20.2
click at [268, 138] on p "There was one (1) new serious E/A reported in Q2 regarding a hospital customer …" at bounding box center [230, 123] width 153 height 38
copy p "Explain the next steps...any CAPA?"
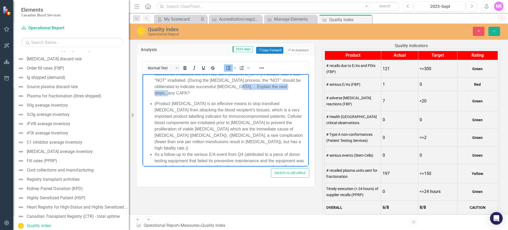
scroll to position [198, 0]
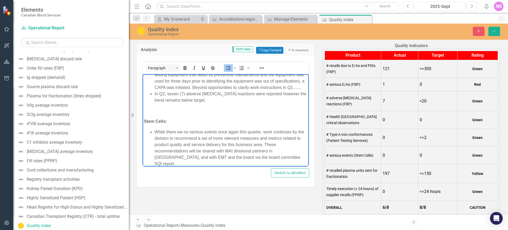
click at [205, 90] on li "As a follow-up to the serious E/A event from Q4 (attributed to a piece of donor…" at bounding box center [230, 77] width 153 height 25
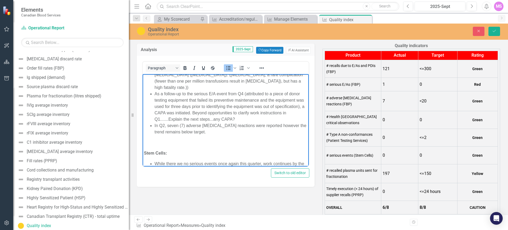
click at [215, 131] on li "In Q2, seven (7) adverse transfusion reactions were reported however the trend …" at bounding box center [230, 128] width 153 height 13
click at [183, 148] on div "Fresh Blood Products (FBP): The number of fresh blood products recalled due to …" at bounding box center [225, 97] width 163 height 281
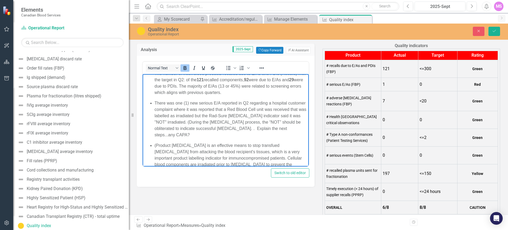
scroll to position [24, 0]
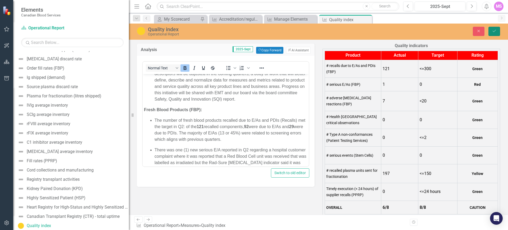
click at [495, 32] on icon "Save" at bounding box center [494, 31] width 5 height 4
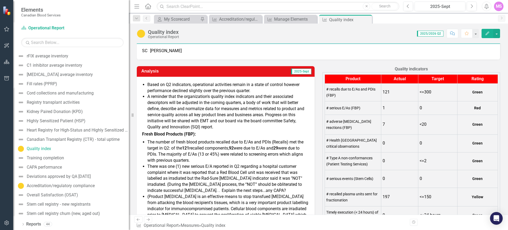
scroll to position [0, 0]
